Goal: Complete application form

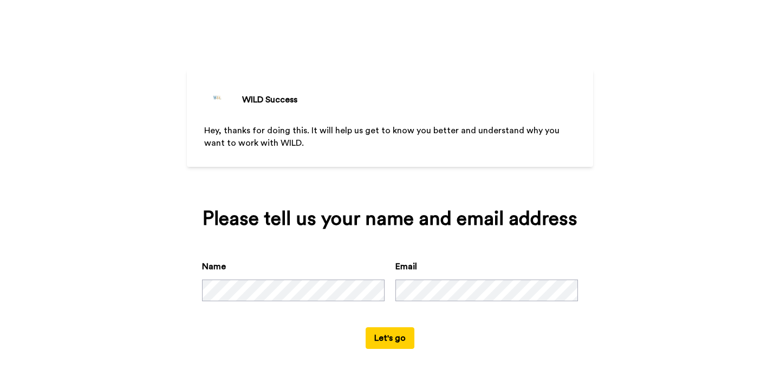
scroll to position [11, 0]
click at [405, 349] on button "Let's go" at bounding box center [389, 338] width 49 height 22
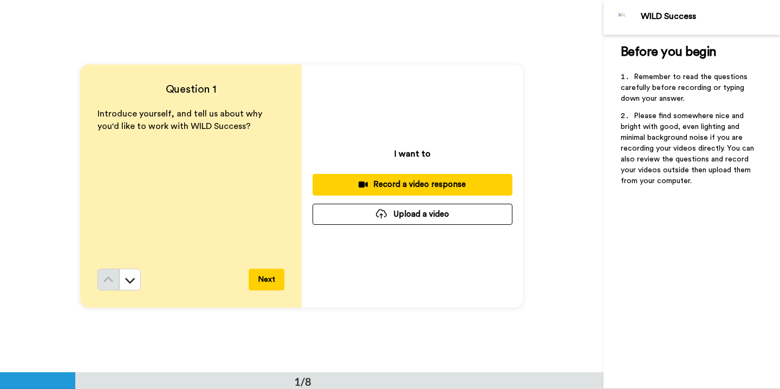
click at [269, 274] on button "Next" at bounding box center [266, 280] width 36 height 22
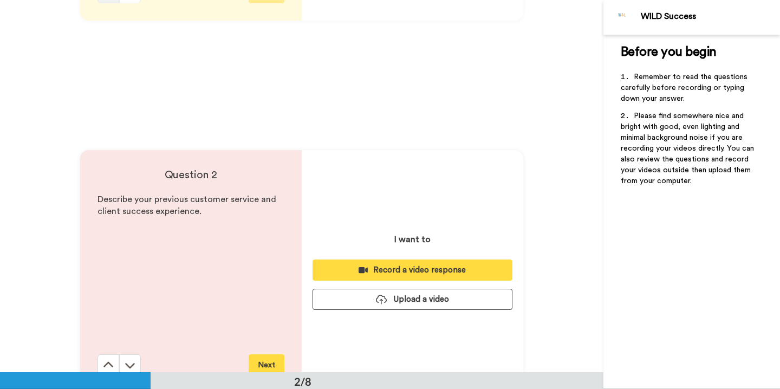
scroll to position [372, 0]
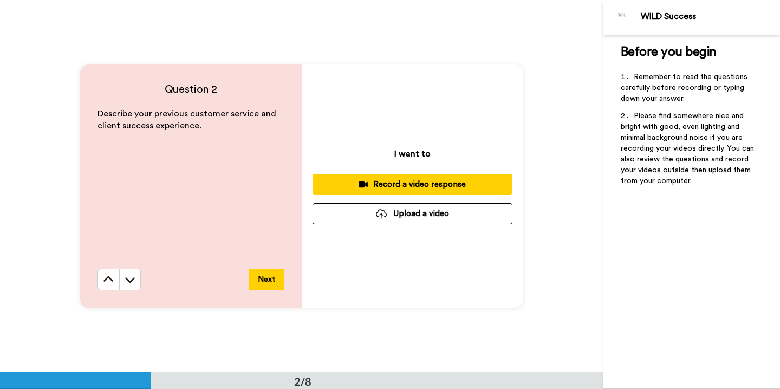
click at [262, 282] on button "Next" at bounding box center [266, 280] width 36 height 22
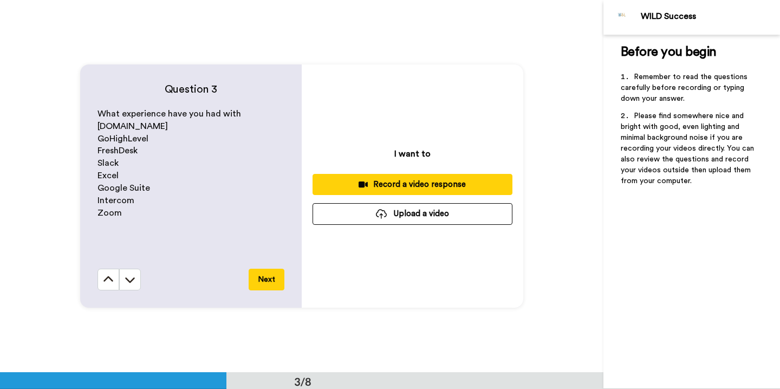
scroll to position [744, 0]
click at [125, 279] on icon at bounding box center [130, 280] width 10 height 5
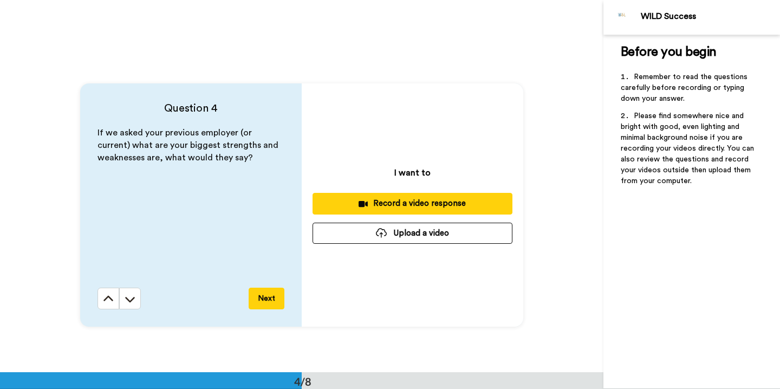
scroll to position [1117, 0]
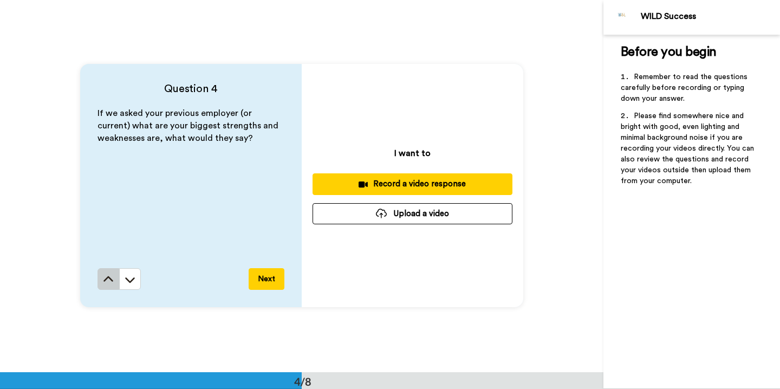
click at [114, 280] on button at bounding box center [108, 279] width 22 height 22
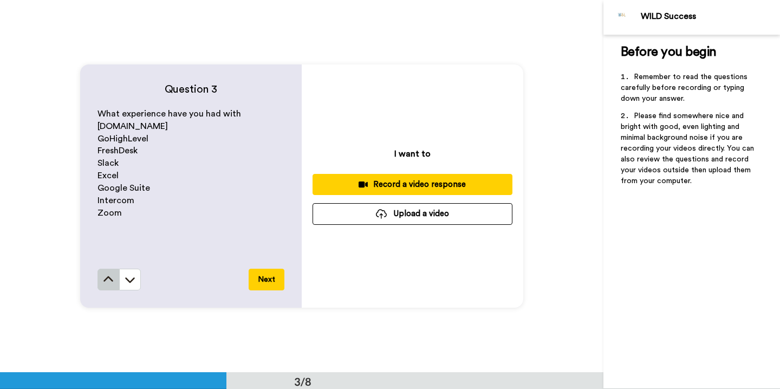
click at [114, 280] on button at bounding box center [108, 280] width 22 height 22
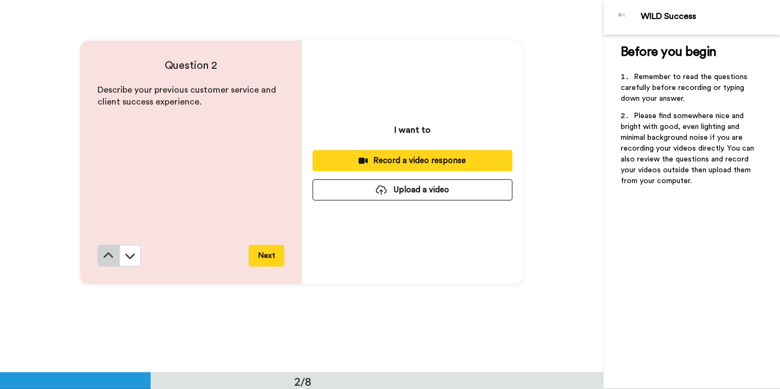
scroll to position [372, 0]
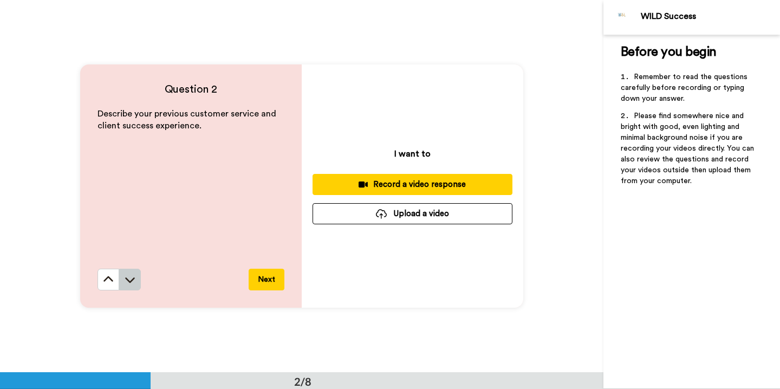
click at [129, 278] on icon at bounding box center [130, 279] width 11 height 11
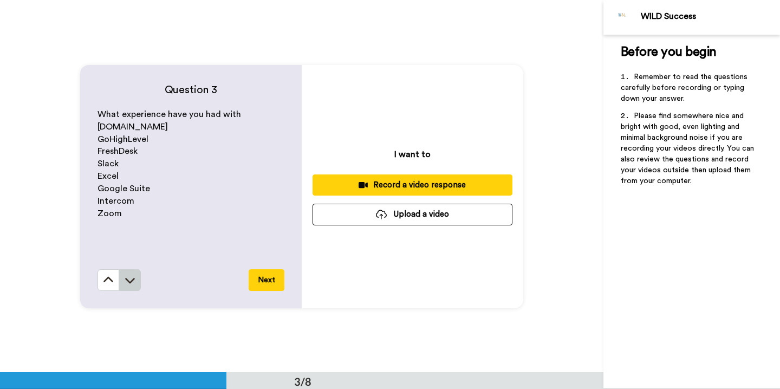
scroll to position [744, 0]
click at [129, 278] on icon at bounding box center [130, 279] width 11 height 11
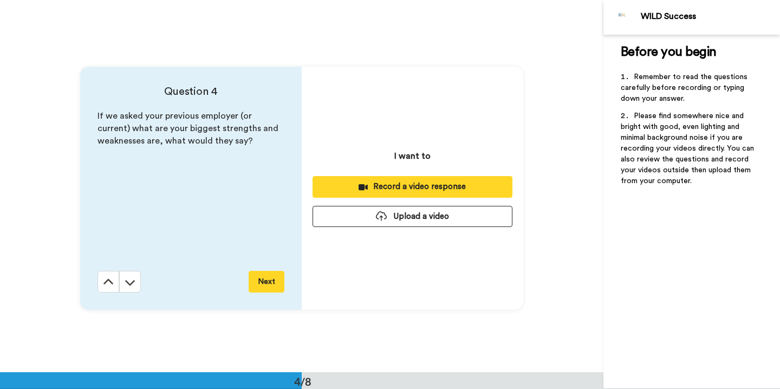
scroll to position [1117, 0]
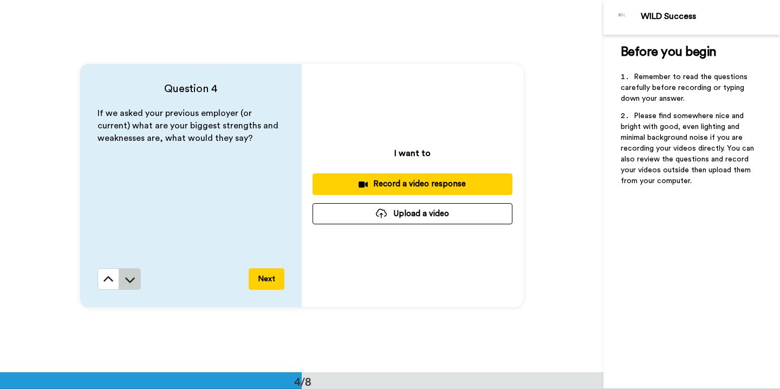
click at [129, 278] on icon at bounding box center [130, 279] width 11 height 11
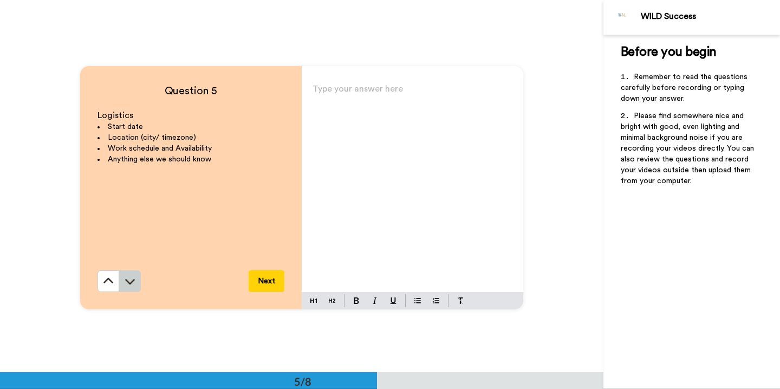
scroll to position [1489, 0]
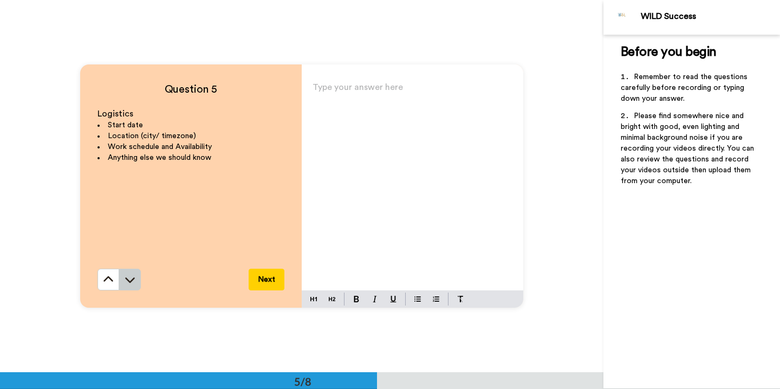
click at [129, 278] on icon at bounding box center [130, 279] width 11 height 11
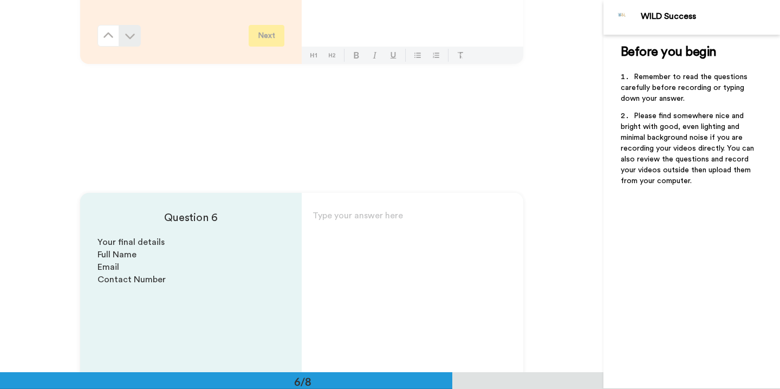
scroll to position [1861, 0]
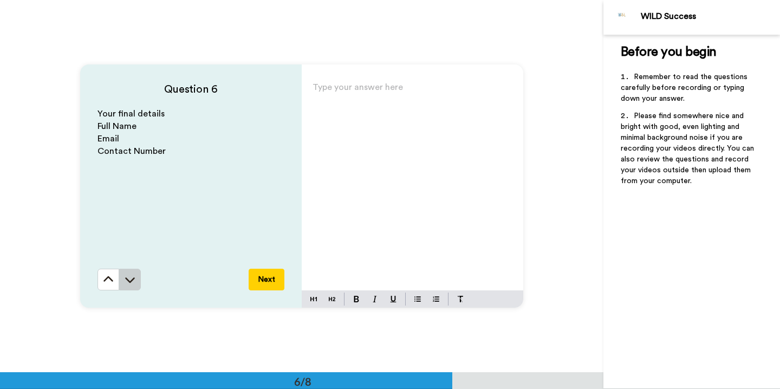
click at [129, 278] on icon at bounding box center [130, 279] width 11 height 11
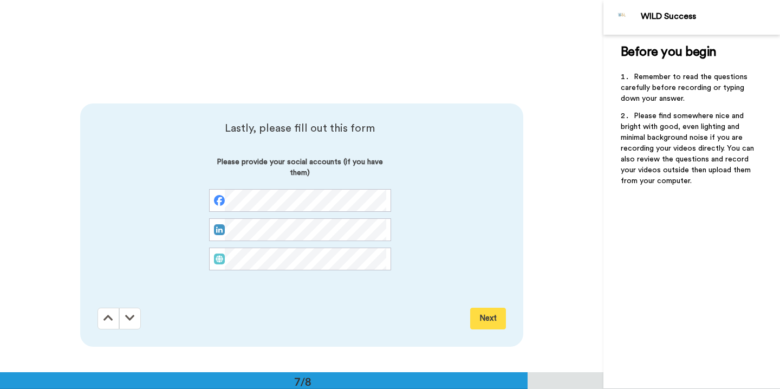
scroll to position [2233, 0]
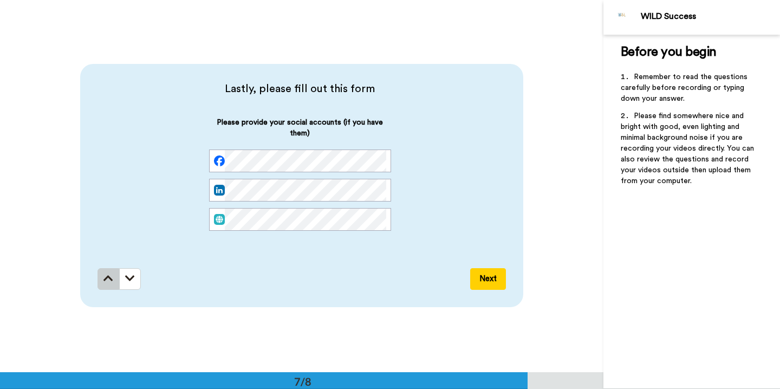
click at [105, 281] on icon at bounding box center [108, 278] width 10 height 11
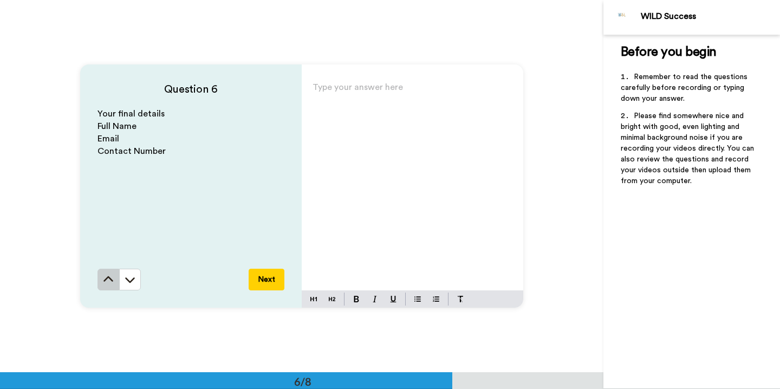
click at [105, 281] on icon at bounding box center [108, 279] width 11 height 11
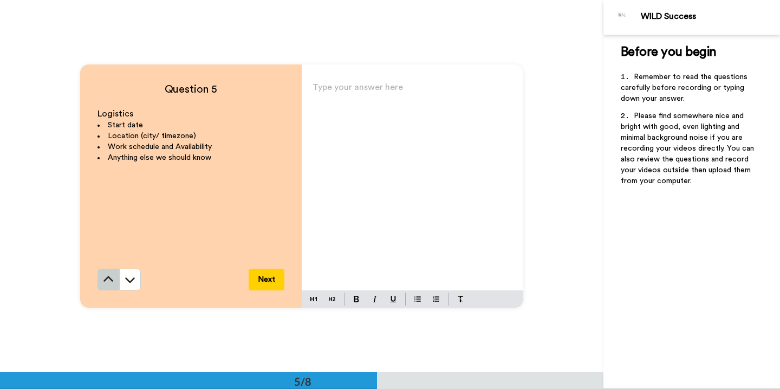
click at [105, 281] on icon at bounding box center [108, 279] width 11 height 11
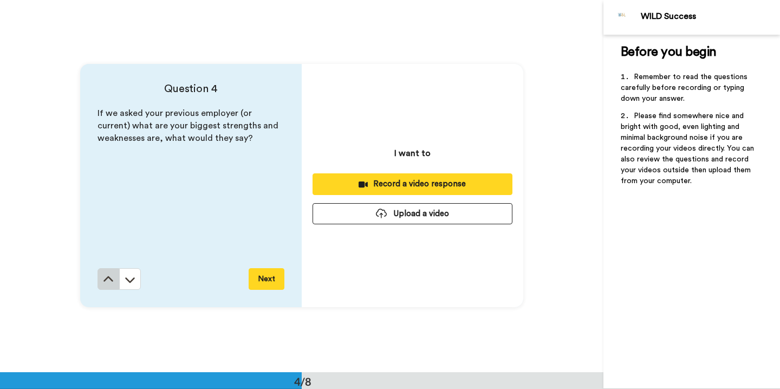
scroll to position [1117, 0]
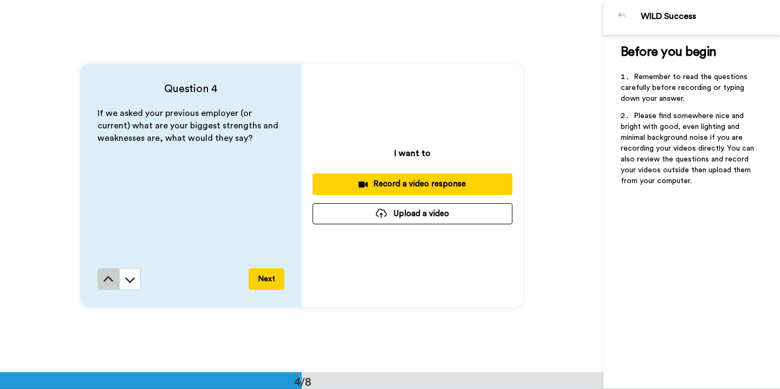
click at [105, 281] on icon at bounding box center [108, 279] width 11 height 11
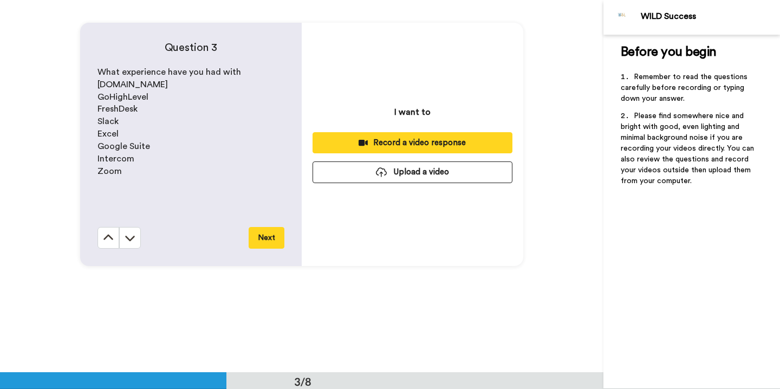
scroll to position [744, 0]
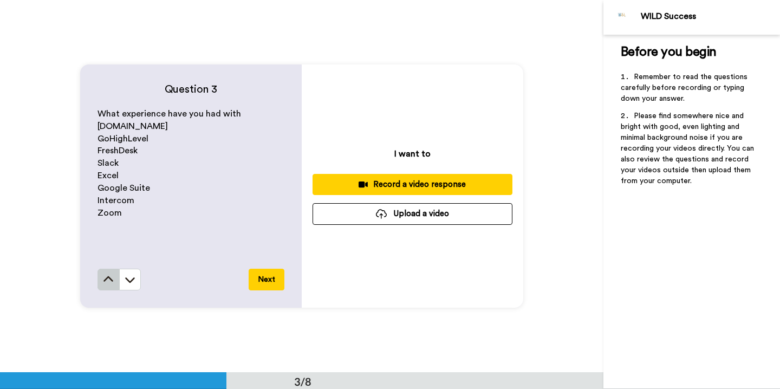
click at [105, 281] on icon at bounding box center [108, 279] width 11 height 11
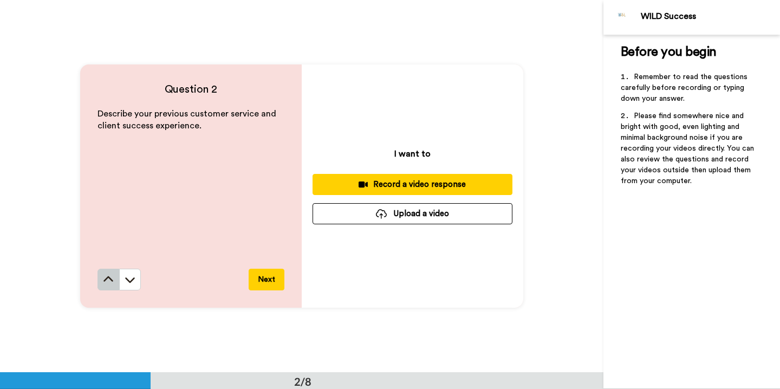
click at [105, 281] on icon at bounding box center [108, 279] width 11 height 11
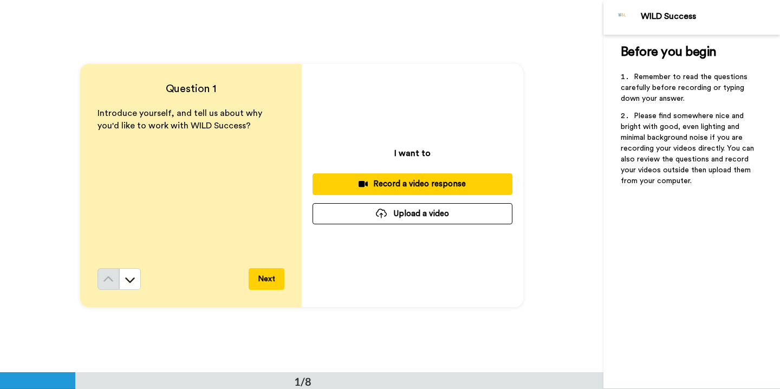
scroll to position [0, 0]
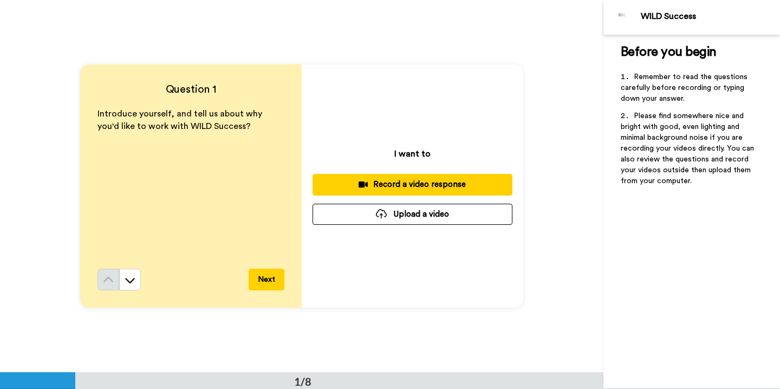
click at [421, 182] on div "Record a video response" at bounding box center [412, 184] width 182 height 11
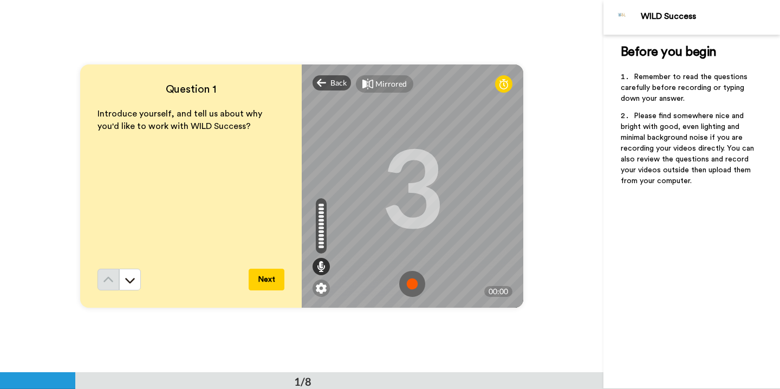
click at [413, 280] on img at bounding box center [412, 284] width 26 height 26
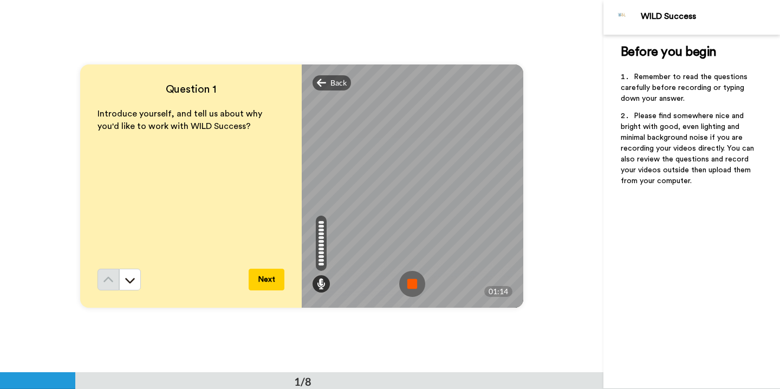
click at [413, 280] on img at bounding box center [412, 284] width 26 height 26
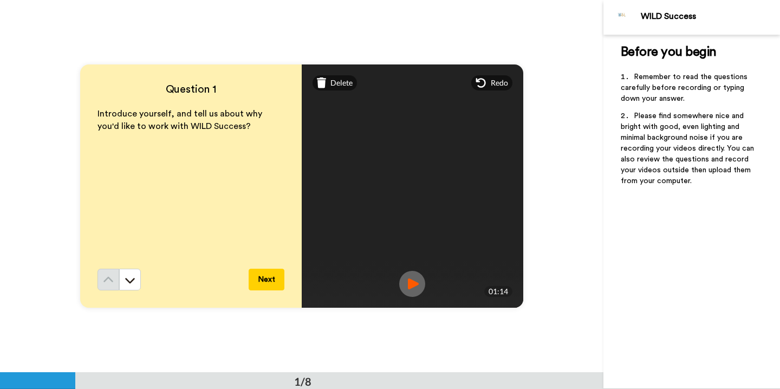
click at [271, 286] on button "Next" at bounding box center [266, 280] width 36 height 22
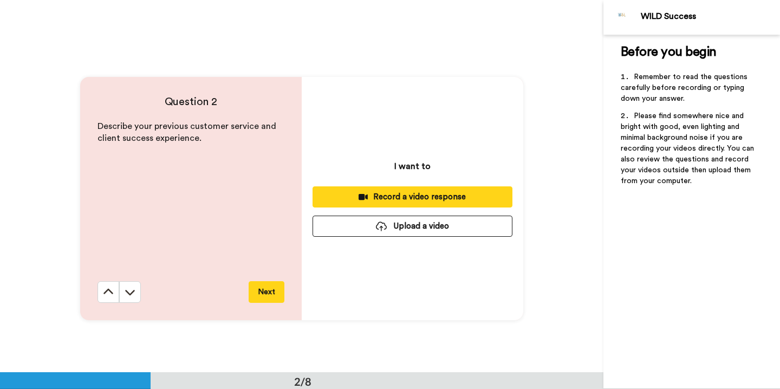
scroll to position [372, 0]
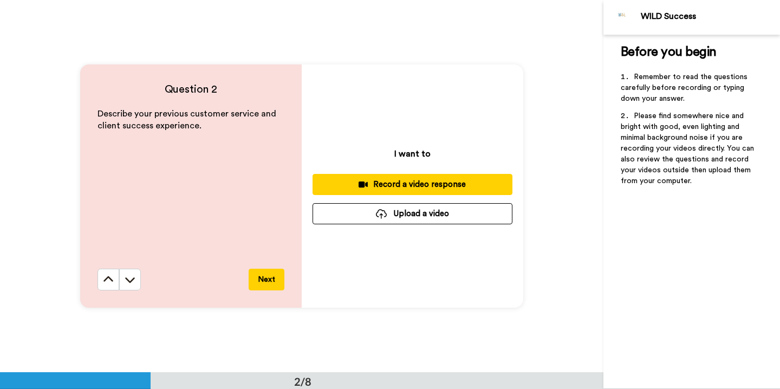
click at [373, 189] on div "Record a video response" at bounding box center [412, 184] width 182 height 11
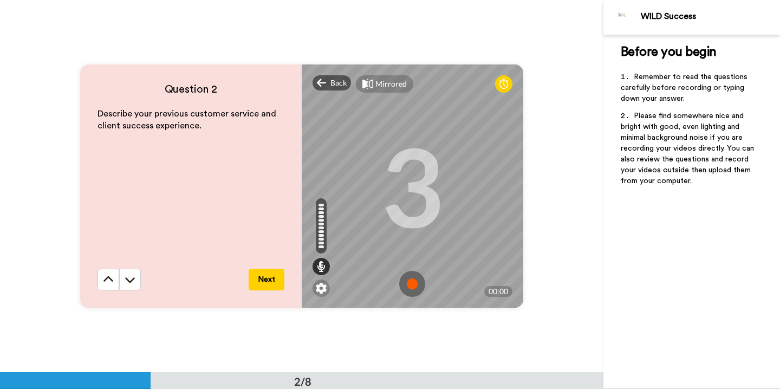
click at [414, 284] on img at bounding box center [412, 284] width 26 height 26
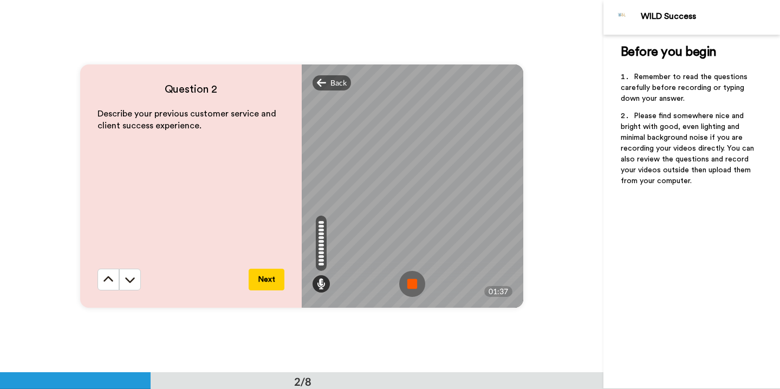
click at [421, 285] on img at bounding box center [412, 284] width 26 height 26
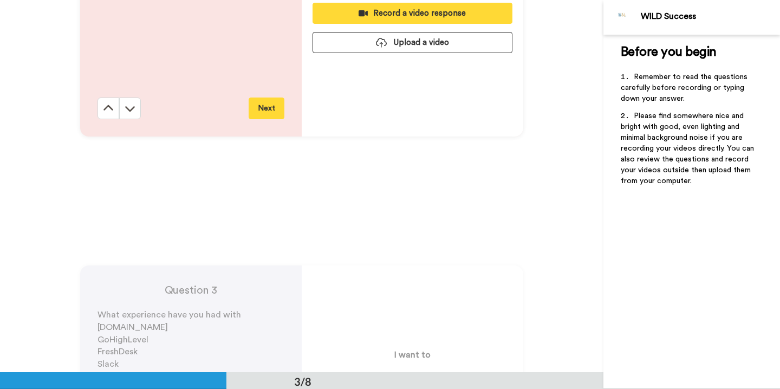
scroll to position [359, 0]
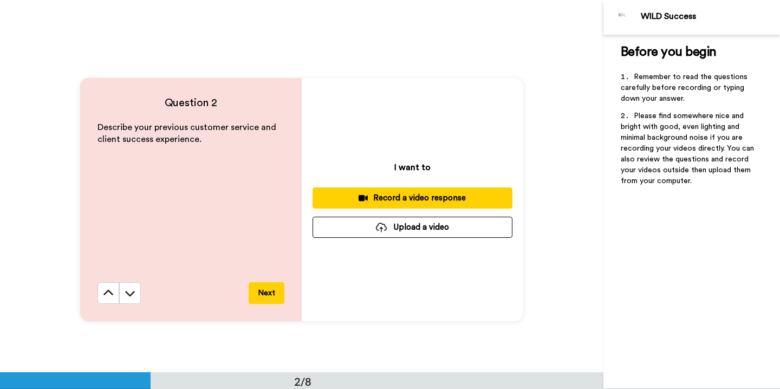
click at [408, 231] on button "Upload a video" at bounding box center [412, 227] width 200 height 21
click at [456, 199] on div "Record a video response" at bounding box center [412, 197] width 182 height 11
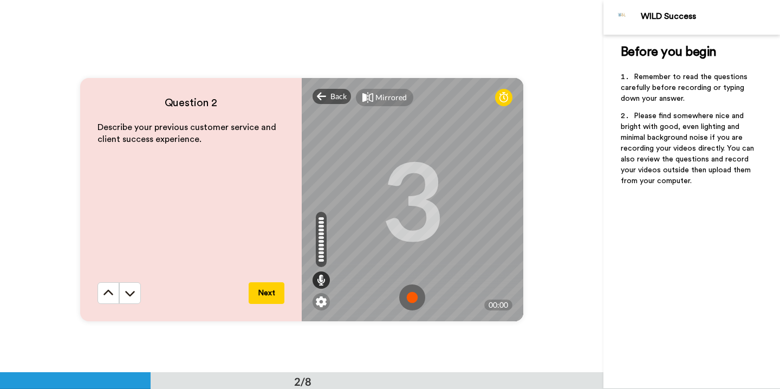
click at [415, 286] on img at bounding box center [412, 297] width 26 height 26
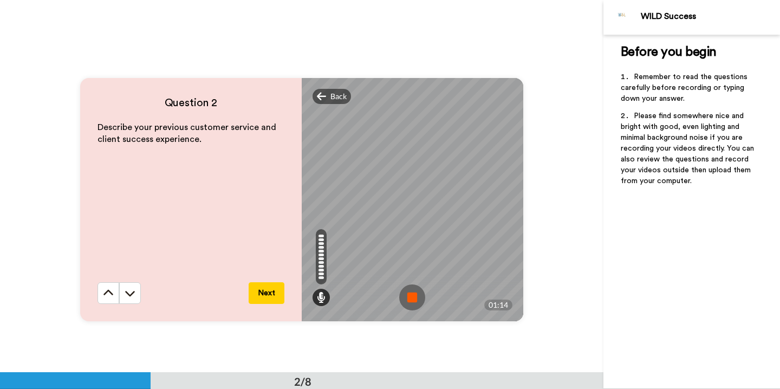
click at [407, 297] on img at bounding box center [412, 297] width 26 height 26
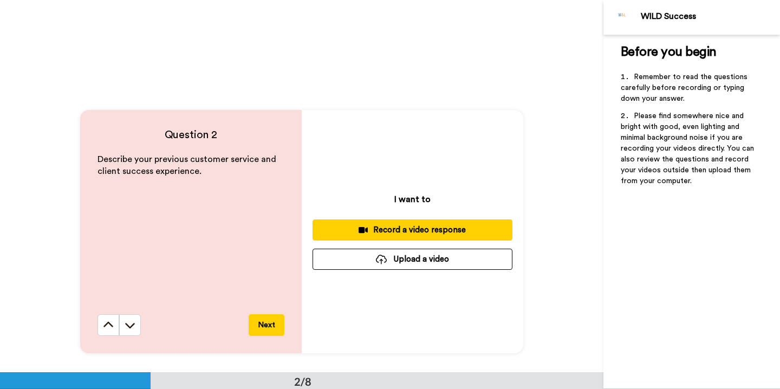
scroll to position [314, 0]
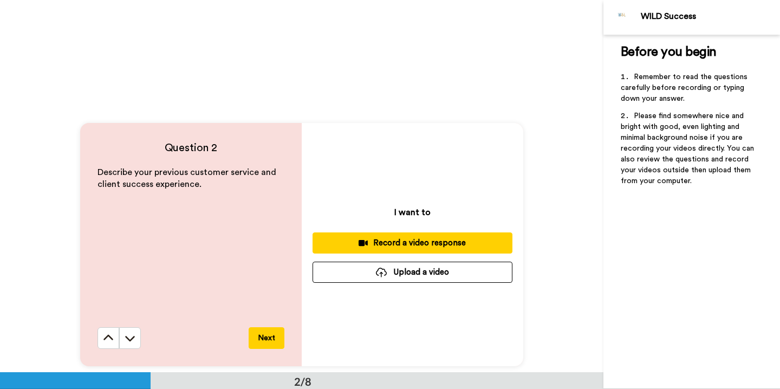
click at [260, 344] on button "Next" at bounding box center [266, 338] width 36 height 22
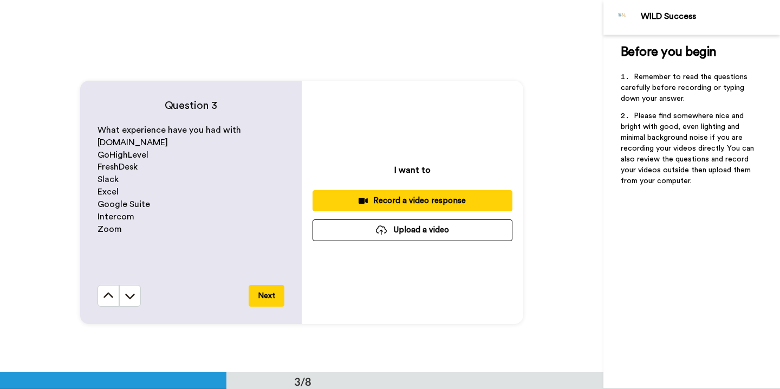
scroll to position [744, 0]
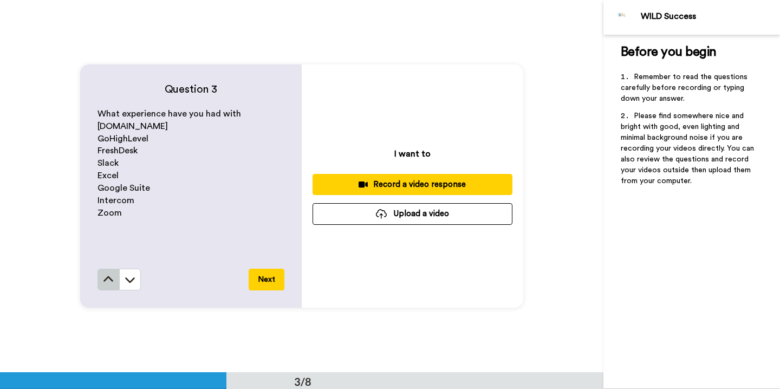
click at [109, 287] on button at bounding box center [108, 280] width 22 height 22
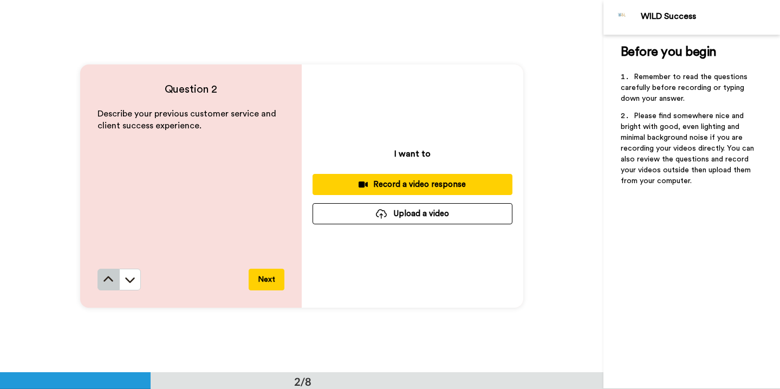
click at [109, 287] on button at bounding box center [108, 280] width 22 height 22
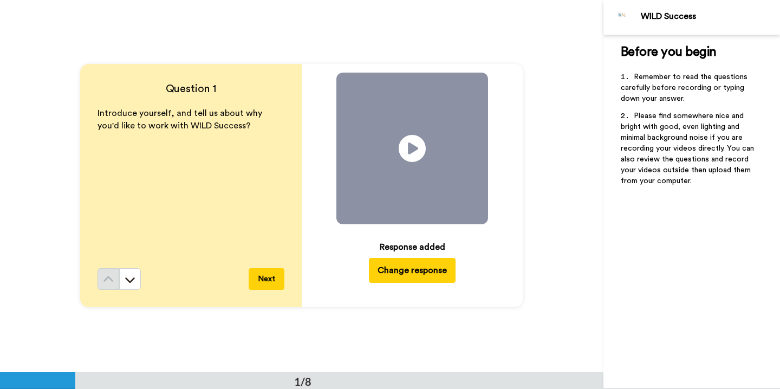
scroll to position [0, 0]
click at [125, 288] on button at bounding box center [130, 280] width 22 height 22
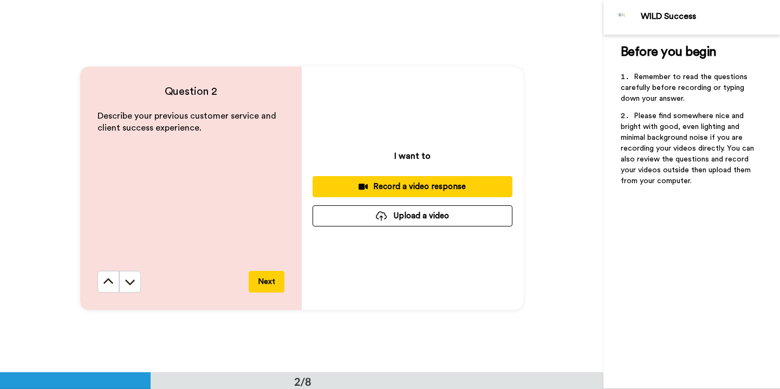
scroll to position [372, 0]
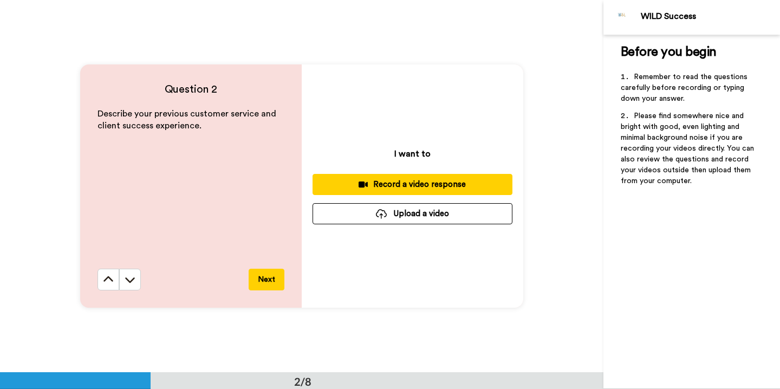
click at [389, 193] on button "Record a video response" at bounding box center [412, 184] width 200 height 21
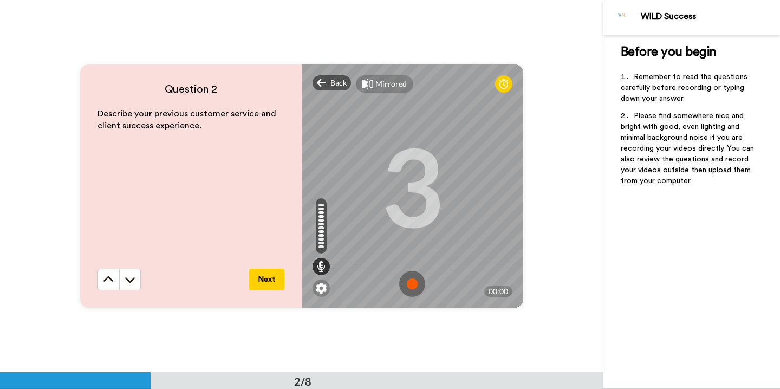
click at [413, 279] on img at bounding box center [412, 284] width 26 height 26
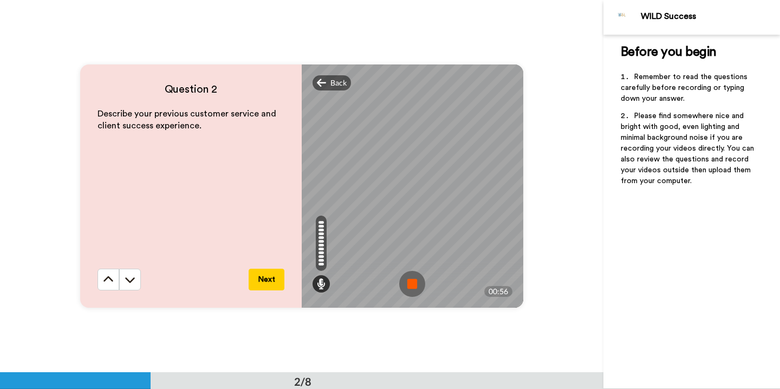
click at [413, 279] on img at bounding box center [412, 284] width 26 height 26
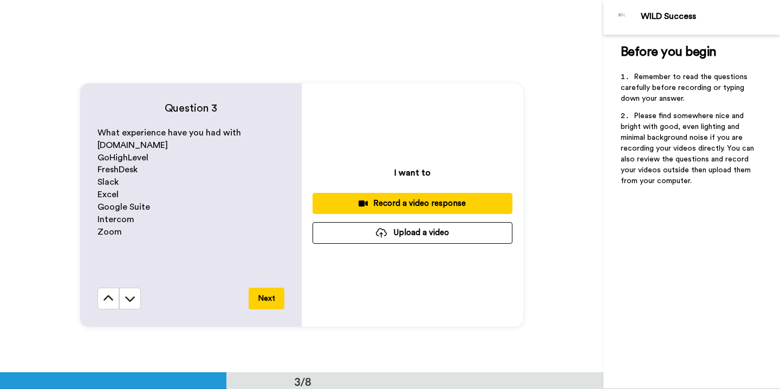
scroll to position [753, 0]
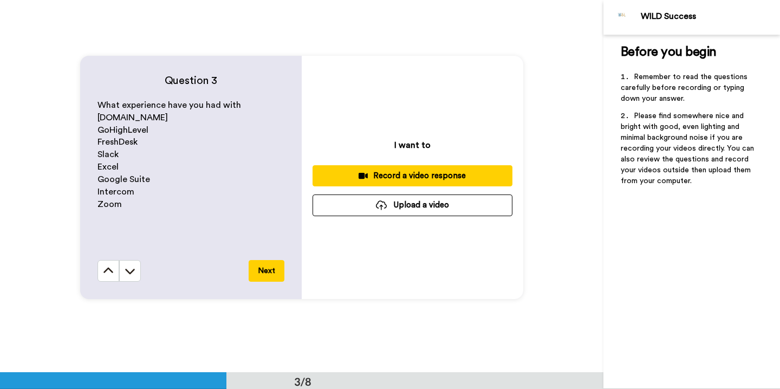
click at [416, 178] on div "Record a video response" at bounding box center [412, 175] width 182 height 11
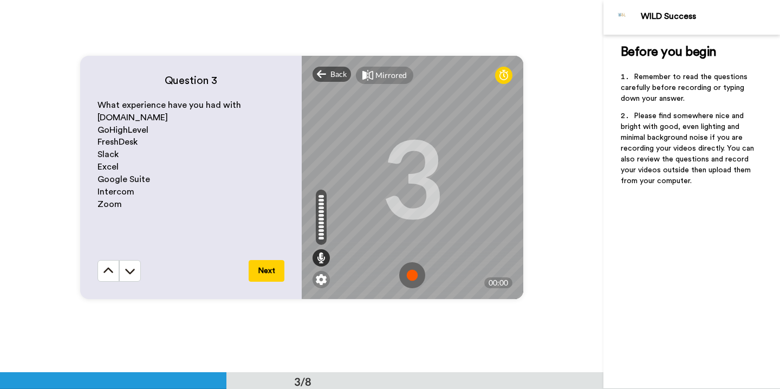
click at [409, 269] on img at bounding box center [412, 275] width 26 height 26
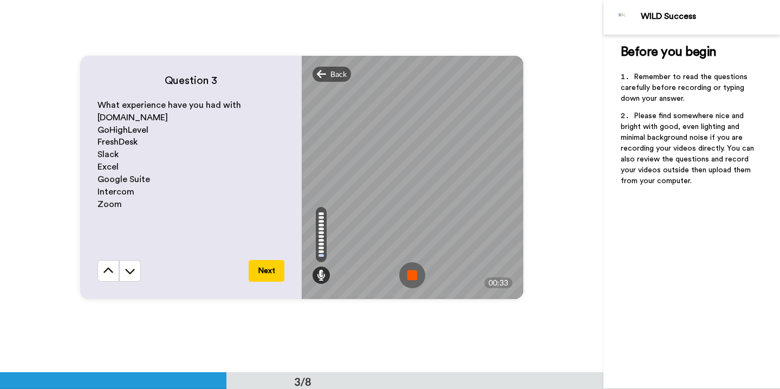
click at [409, 278] on img at bounding box center [412, 275] width 26 height 26
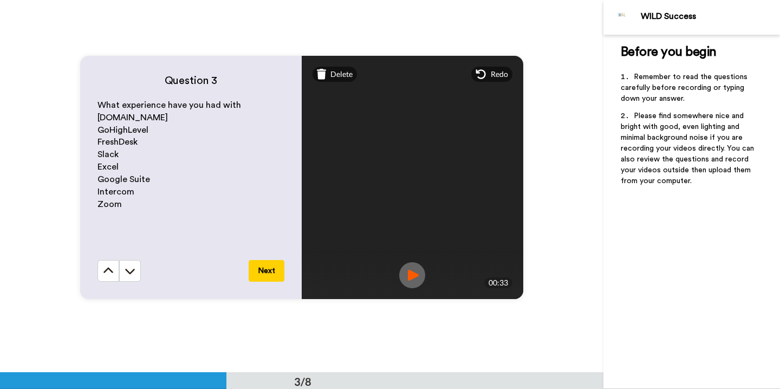
click at [272, 275] on button "Next" at bounding box center [266, 271] width 36 height 22
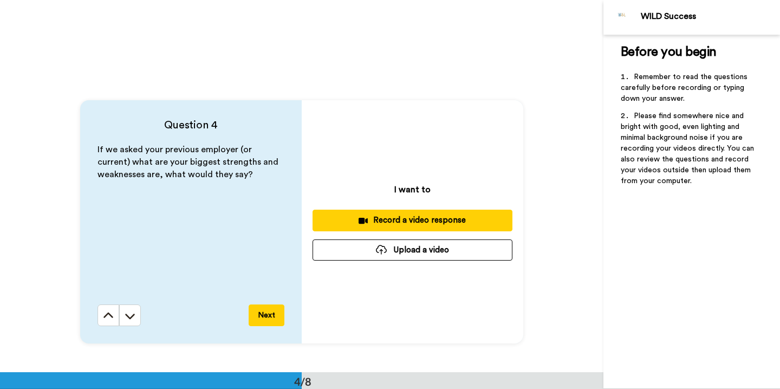
scroll to position [1117, 0]
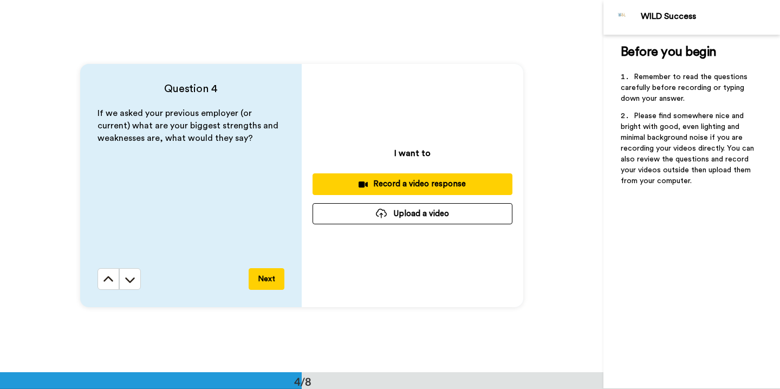
click at [404, 192] on button "Record a video response" at bounding box center [412, 183] width 200 height 21
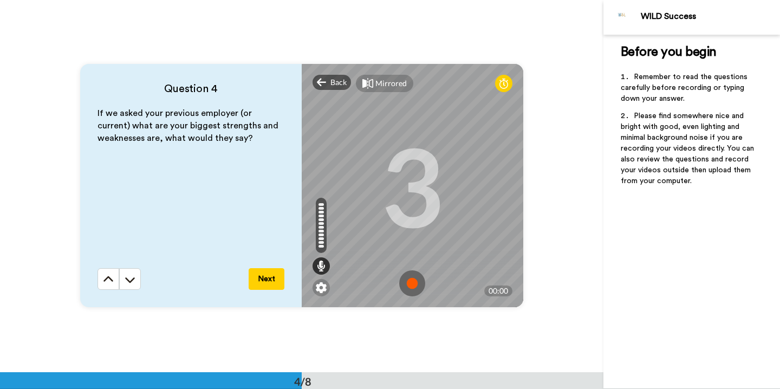
click at [413, 282] on img at bounding box center [412, 283] width 26 height 26
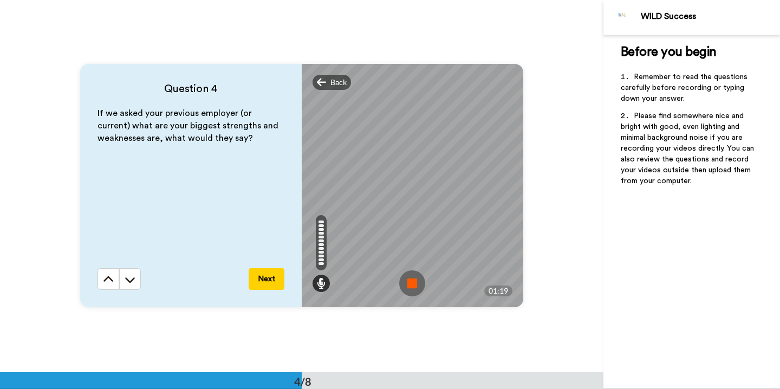
click at [413, 282] on img at bounding box center [412, 283] width 26 height 26
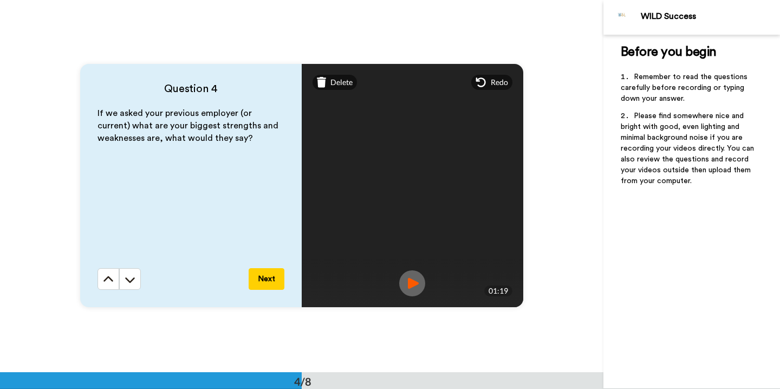
click at [271, 274] on button "Next" at bounding box center [266, 279] width 36 height 22
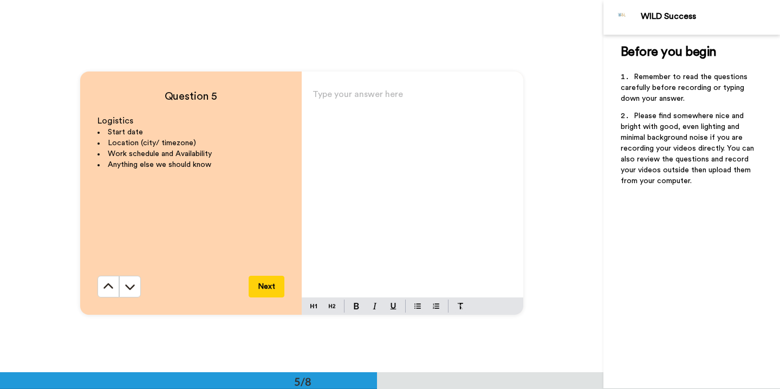
scroll to position [1489, 0]
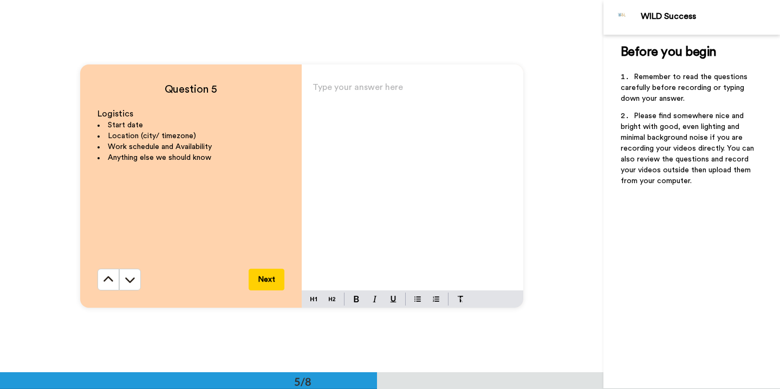
click at [389, 207] on div "Type your answer here ﻿" at bounding box center [412, 185] width 221 height 211
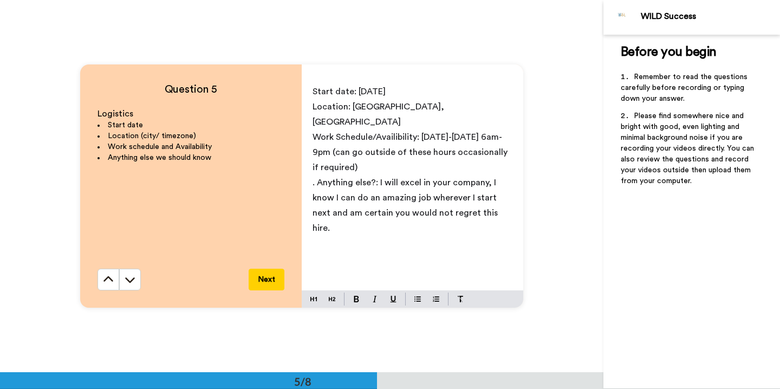
click at [395, 133] on span "Work Schedule/Availibility: [DATE]-[DATE] 6am-9pm (can go outside of these hour…" at bounding box center [410, 152] width 197 height 39
click at [413, 175] on p ". Anything else?: I will excel in your company, I know I can do an amazing job …" at bounding box center [412, 205] width 200 height 61
click at [274, 269] on button "Next" at bounding box center [266, 280] width 36 height 22
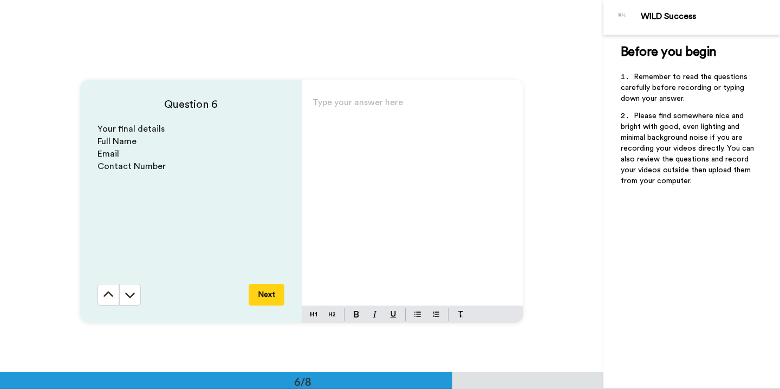
scroll to position [1861, 0]
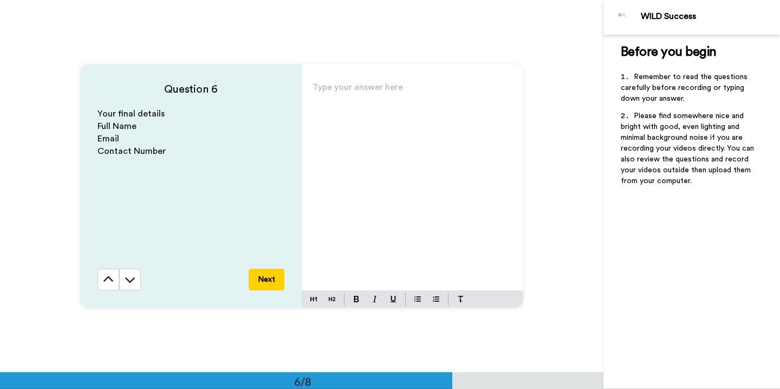
click at [366, 195] on div "Type your answer here ﻿" at bounding box center [412, 185] width 221 height 211
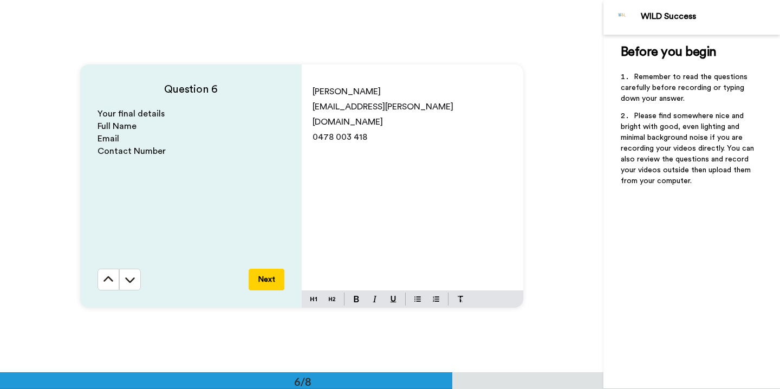
click at [275, 271] on button "Next" at bounding box center [266, 280] width 36 height 22
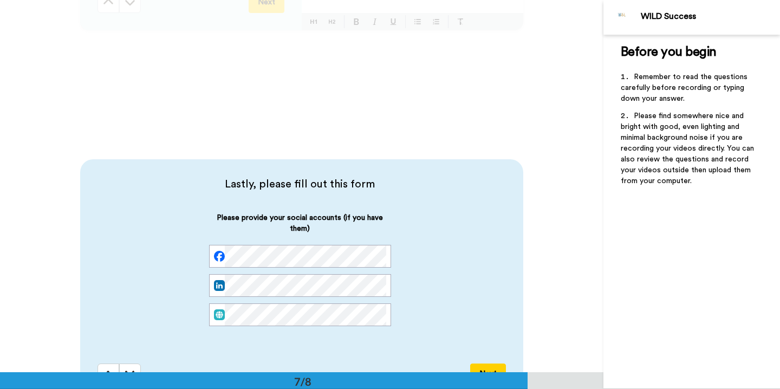
scroll to position [2218, 0]
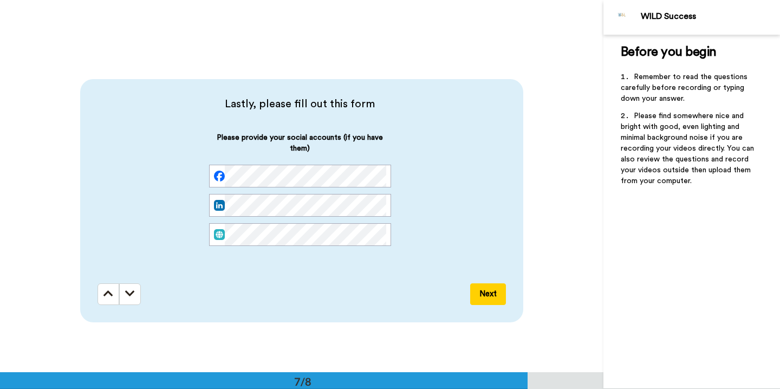
click at [470, 289] on button "Next" at bounding box center [488, 294] width 36 height 22
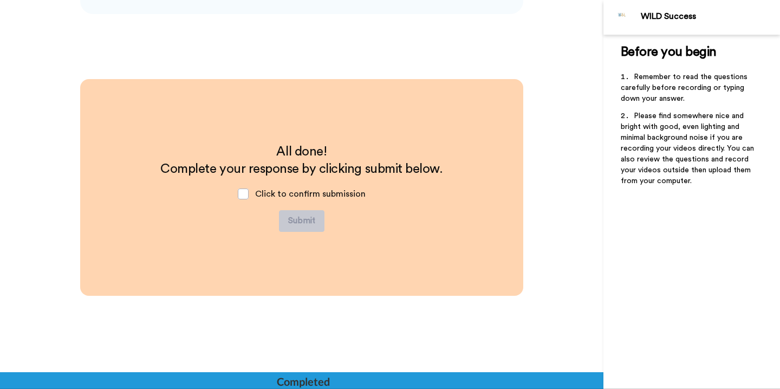
scroll to position [2527, 0]
